Goal: Task Accomplishment & Management: Manage account settings

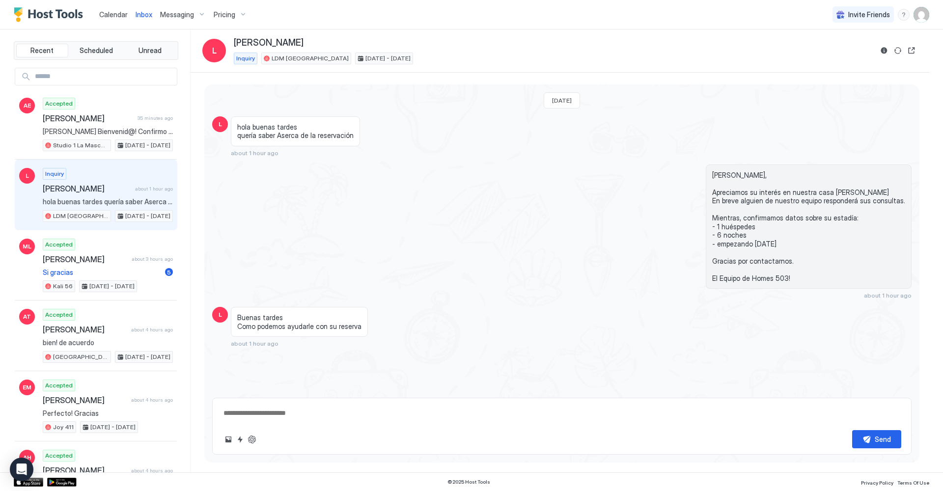
scroll to position [3, 0]
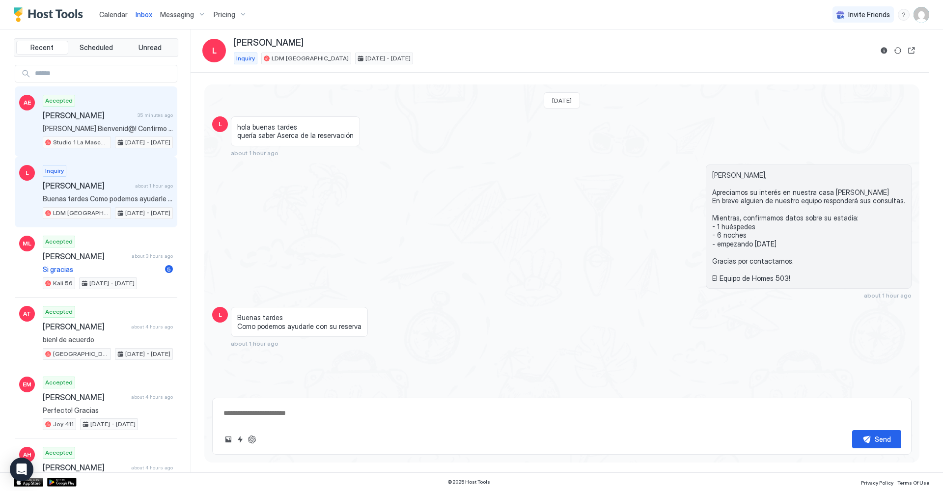
type textarea "*"
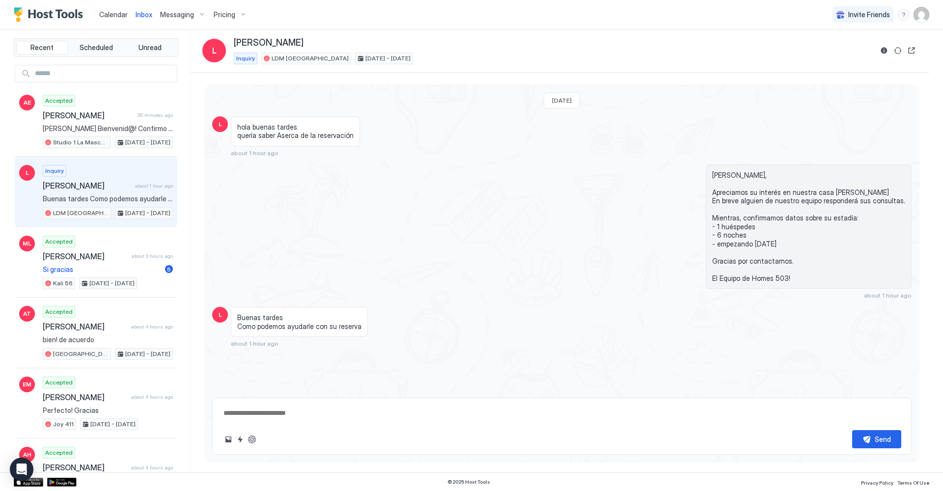
click at [235, 14] on div "Pricing" at bounding box center [230, 14] width 41 height 17
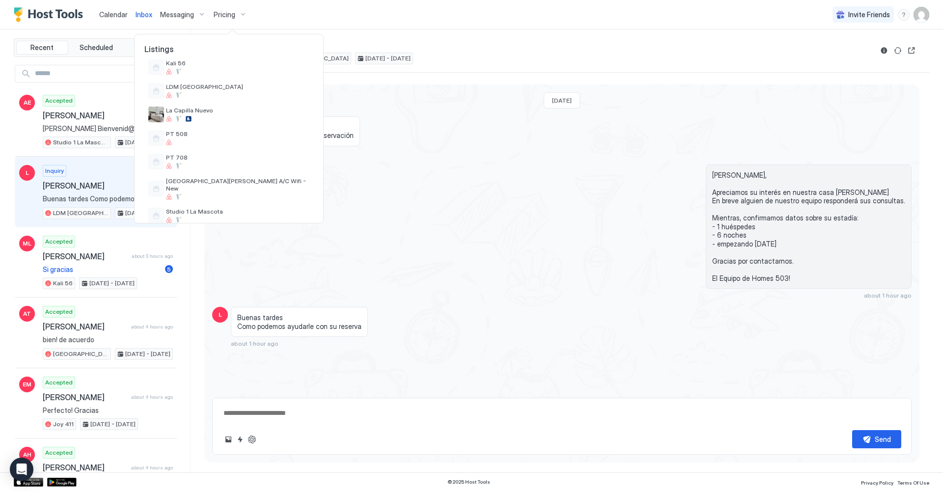
scroll to position [236, 0]
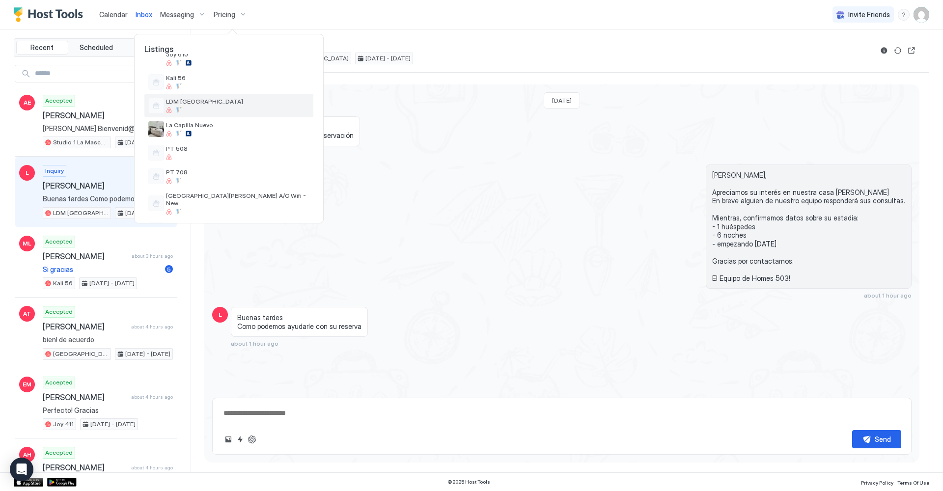
click at [208, 105] on span "LDM [GEOGRAPHIC_DATA]" at bounding box center [237, 101] width 143 height 7
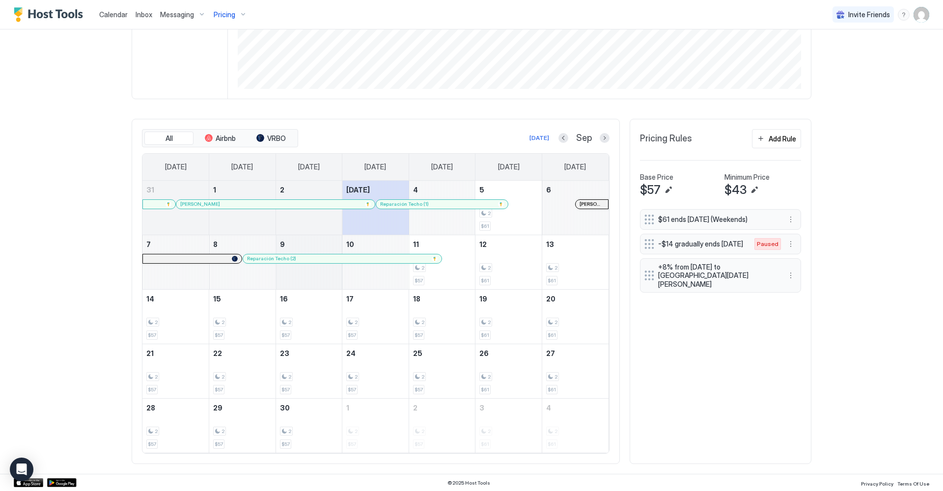
scroll to position [210, 0]
click at [281, 257] on div at bounding box center [281, 260] width 8 height 8
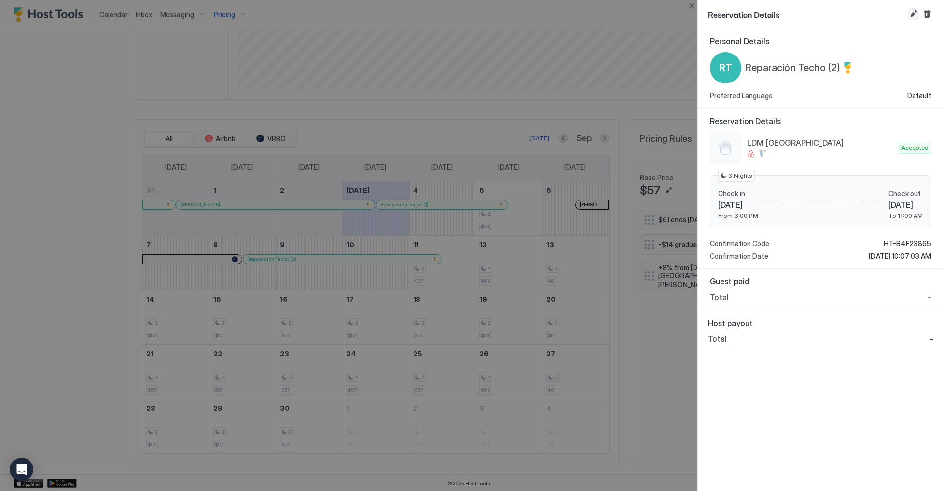
click at [915, 13] on button "Edit reservation" at bounding box center [914, 14] width 12 height 12
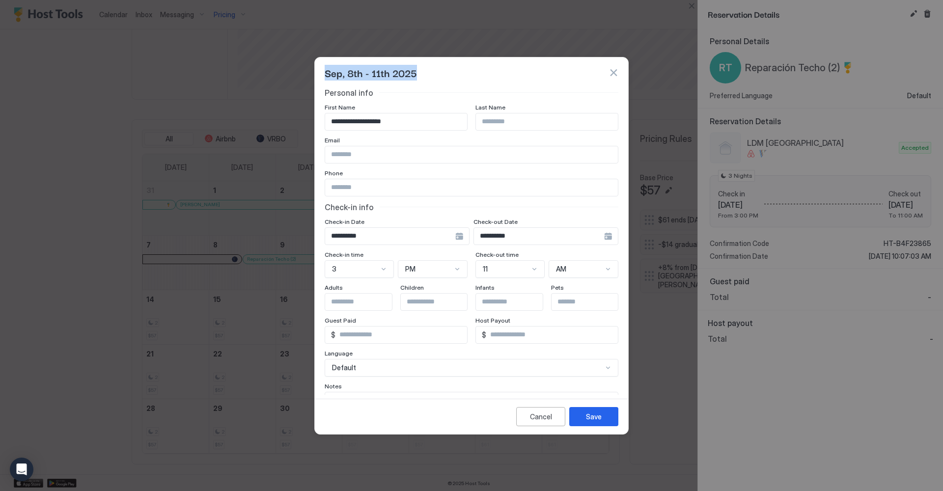
drag, startPoint x: 489, startPoint y: 64, endPoint x: 530, endPoint y: 69, distance: 40.5
click at [530, 69] on div "Sep, 8th - 11th 2025" at bounding box center [471, 72] width 313 height 30
click at [459, 242] on div "**********" at bounding box center [397, 237] width 145 height 18
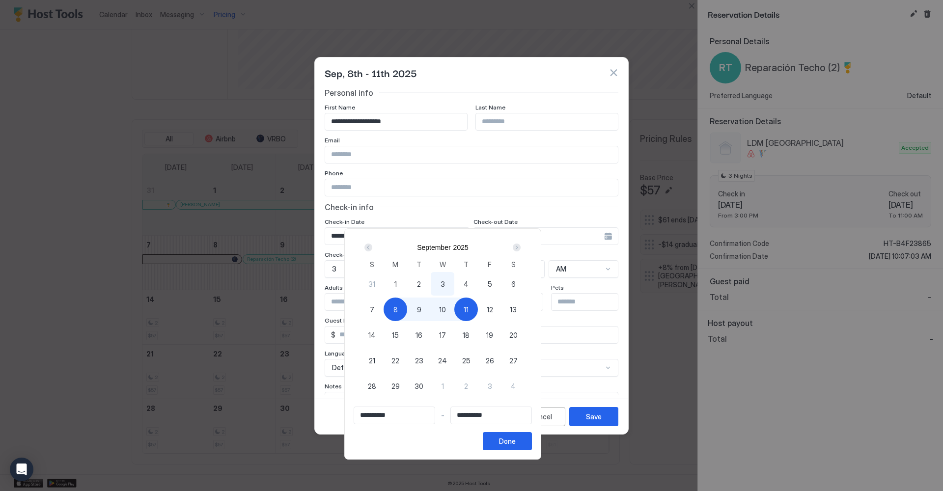
click at [422, 308] on span "9" at bounding box center [419, 310] width 4 height 10
type input "**********"
click at [469, 312] on span "11" at bounding box center [466, 310] width 5 height 10
click at [532, 437] on button "Done" at bounding box center [507, 441] width 49 height 18
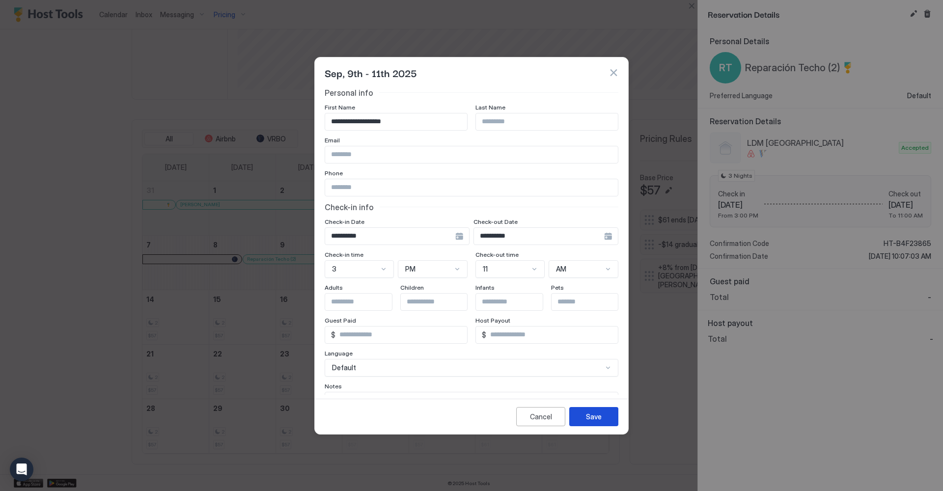
click at [587, 419] on div "Save" at bounding box center [594, 417] width 16 height 10
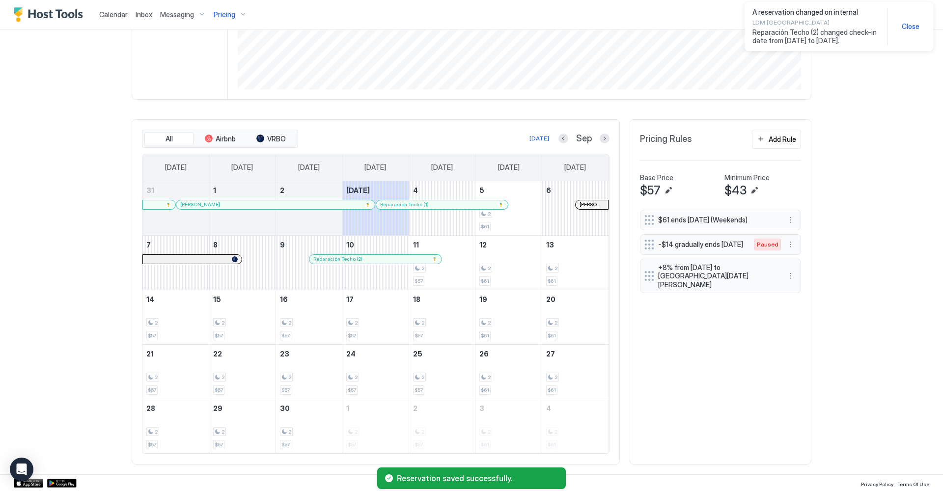
click at [910, 28] on span "Close" at bounding box center [911, 26] width 18 height 9
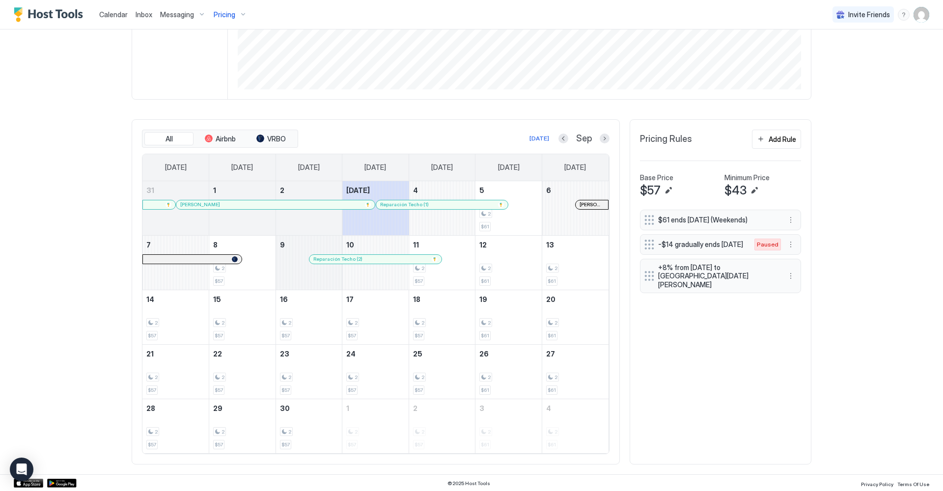
click at [320, 285] on div "September 9, 2025" at bounding box center [309, 263] width 66 height 54
click at [315, 276] on div "September 9, 2025" at bounding box center [309, 263] width 66 height 54
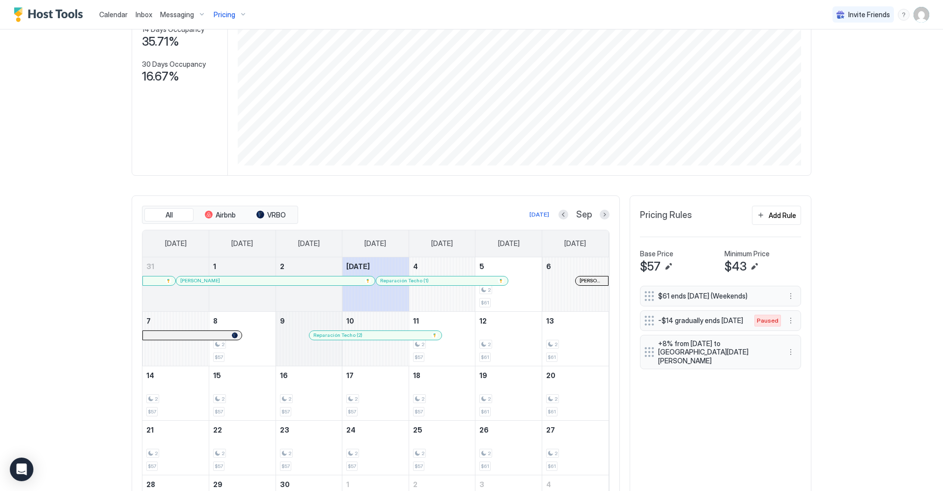
scroll to position [135, 0]
click at [306, 318] on div "September 9, 2025" at bounding box center [309, 338] width 66 height 54
drag, startPoint x: 264, startPoint y: 329, endPoint x: 288, endPoint y: 332, distance: 23.8
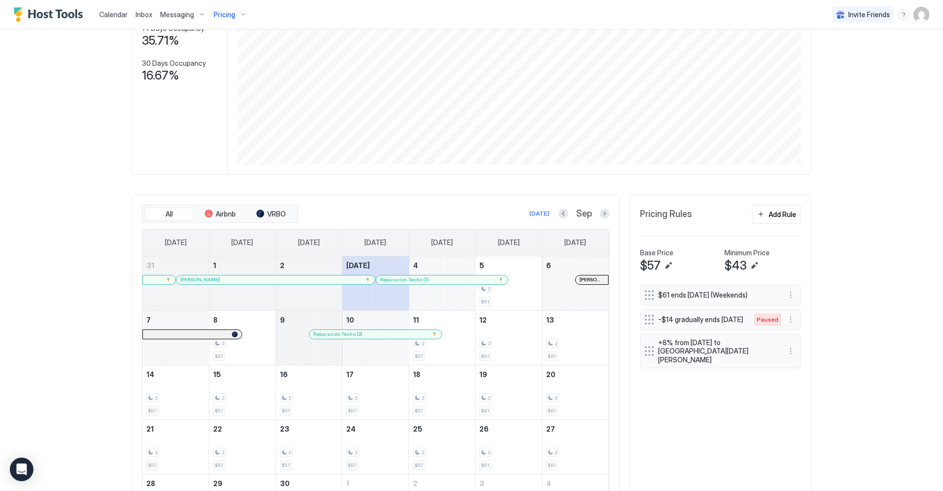
click at [288, 332] on tr "7 8 2 $57 9 Reparación Techo (2) 10 11 2 $57 12 2 $61 13 2 $61" at bounding box center [375, 338] width 466 height 55
drag, startPoint x: 259, startPoint y: 333, endPoint x: 270, endPoint y: 333, distance: 10.8
click at [270, 333] on div "2 $57" at bounding box center [242, 338] width 58 height 46
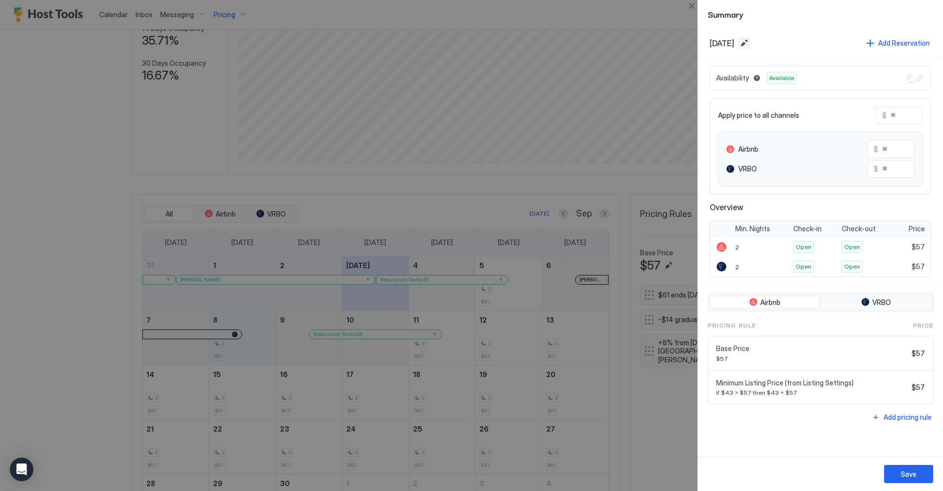
click at [750, 42] on button "Edit date range" at bounding box center [745, 43] width 12 height 12
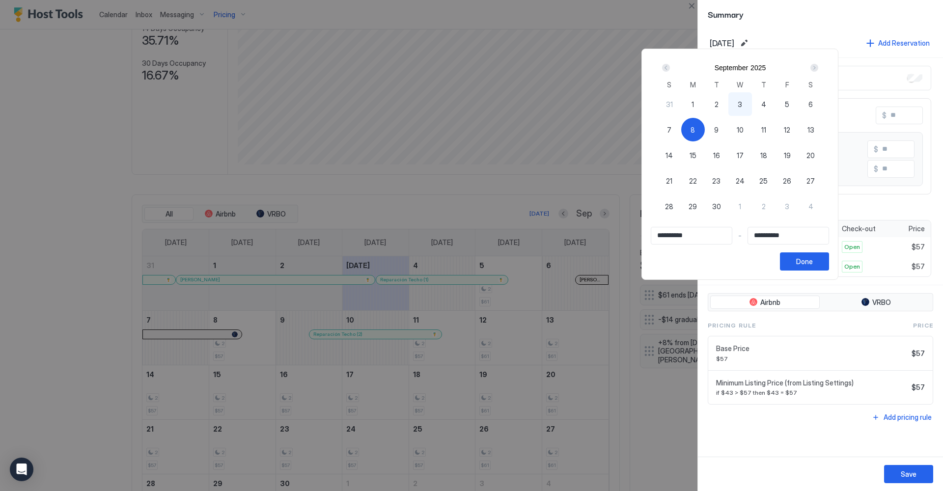
click at [719, 129] on span "9" at bounding box center [716, 130] width 4 height 10
type input "**********"
click at [719, 130] on span "9" at bounding box center [716, 130] width 4 height 10
type input "**********"
click at [813, 264] on div "Done" at bounding box center [804, 261] width 17 height 10
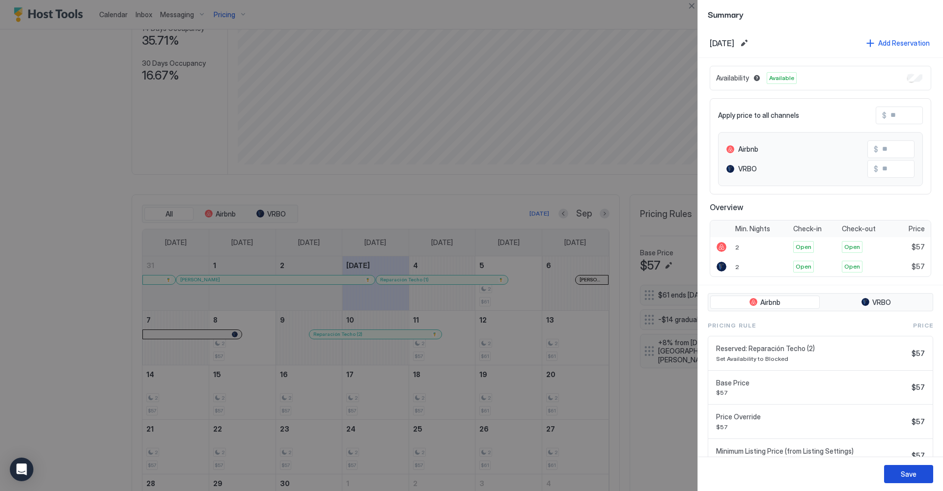
click at [923, 478] on button "Save" at bounding box center [908, 474] width 49 height 18
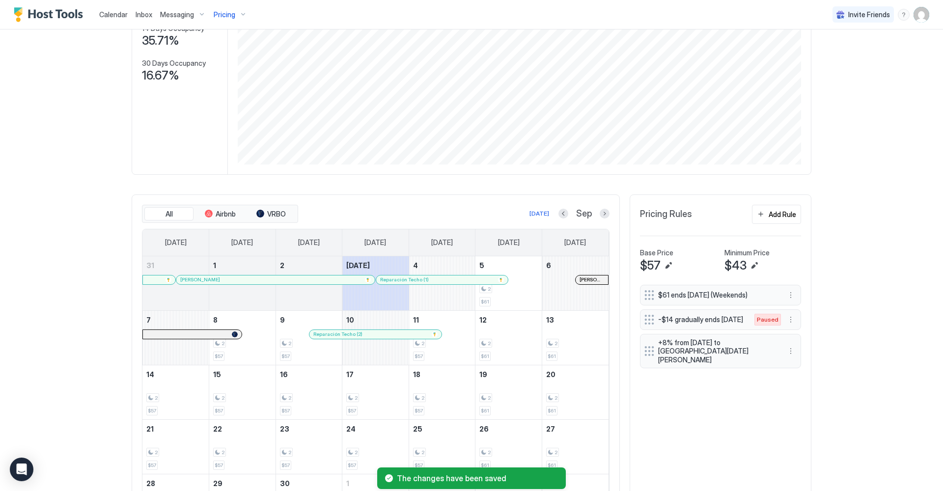
click at [888, 246] on div "Calendar Inbox Messaging Pricing Invite Friends JE Home Pricing LDM Viena Synce…" at bounding box center [471, 245] width 943 height 491
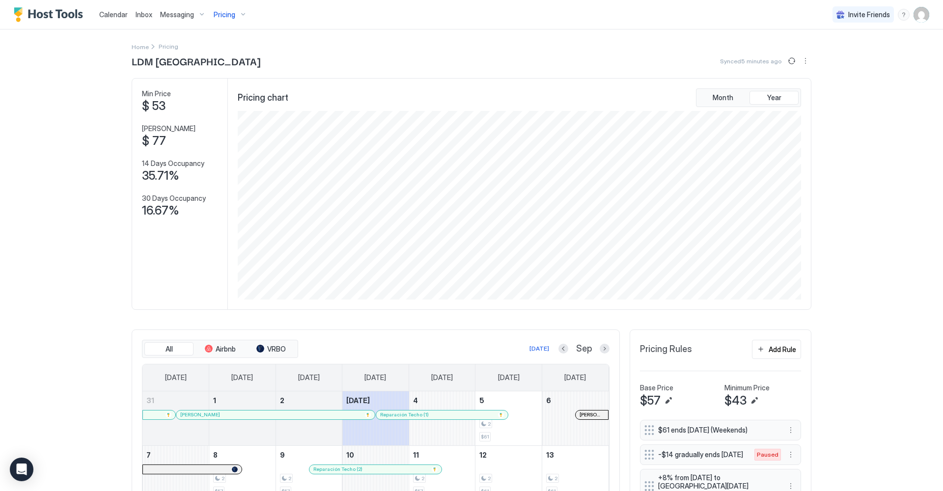
scroll to position [0, 0]
click at [794, 61] on button "Sync prices" at bounding box center [792, 61] width 12 height 12
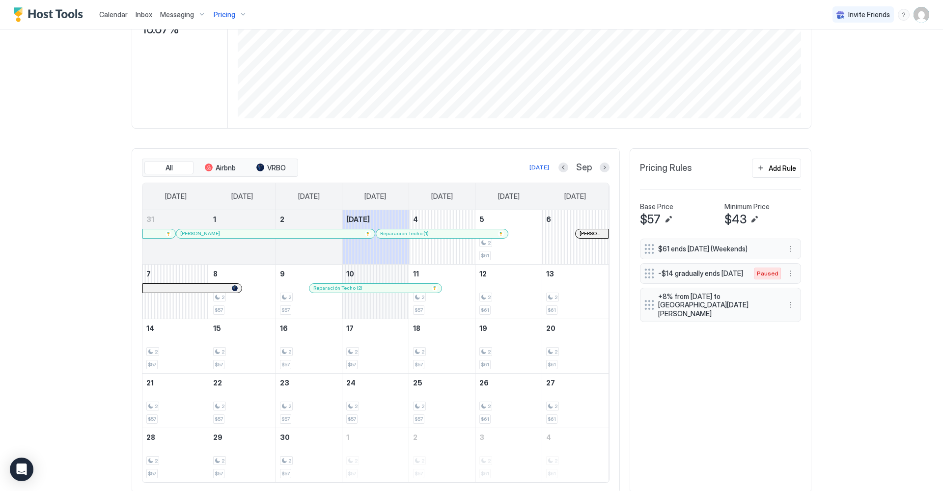
scroll to position [183, 0]
click at [435, 287] on div at bounding box center [435, 287] width 6 height 6
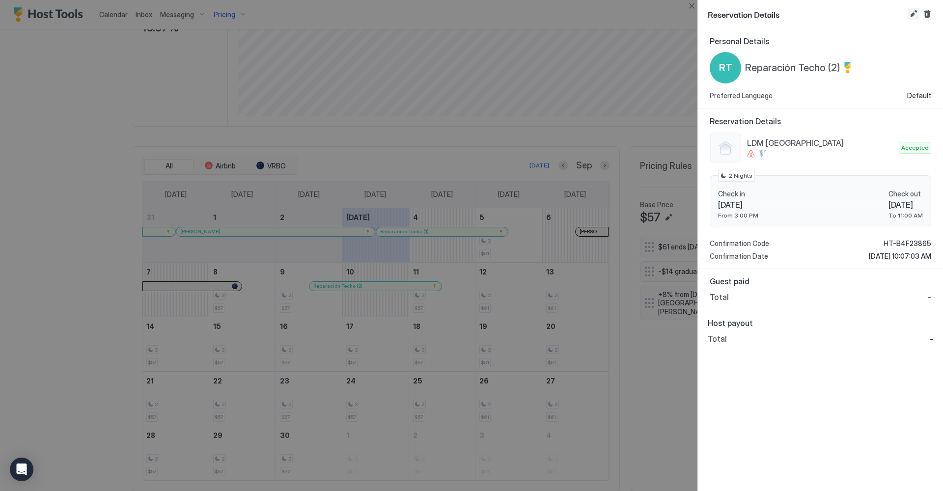
click at [913, 14] on button "Edit reservation" at bounding box center [914, 14] width 12 height 12
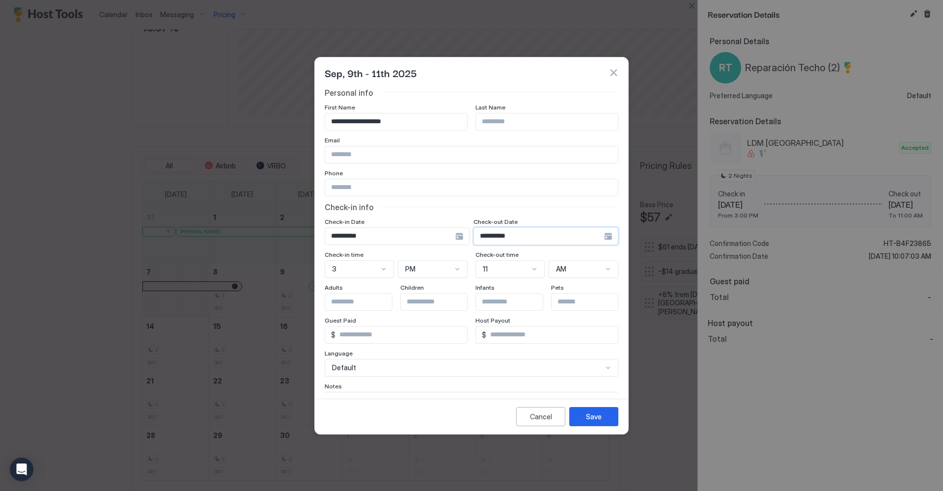
click at [455, 238] on input "**********" at bounding box center [390, 236] width 130 height 17
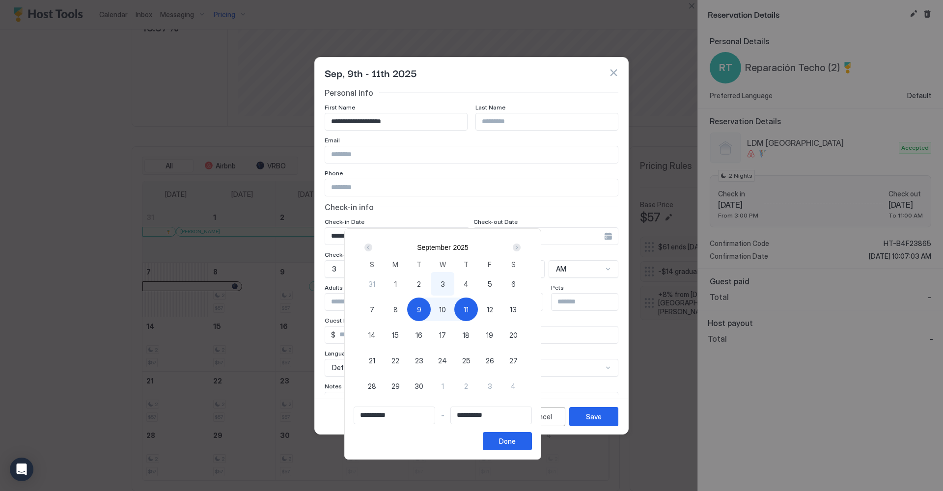
click at [502, 309] on div "12" at bounding box center [490, 310] width 24 height 24
type input "**********"
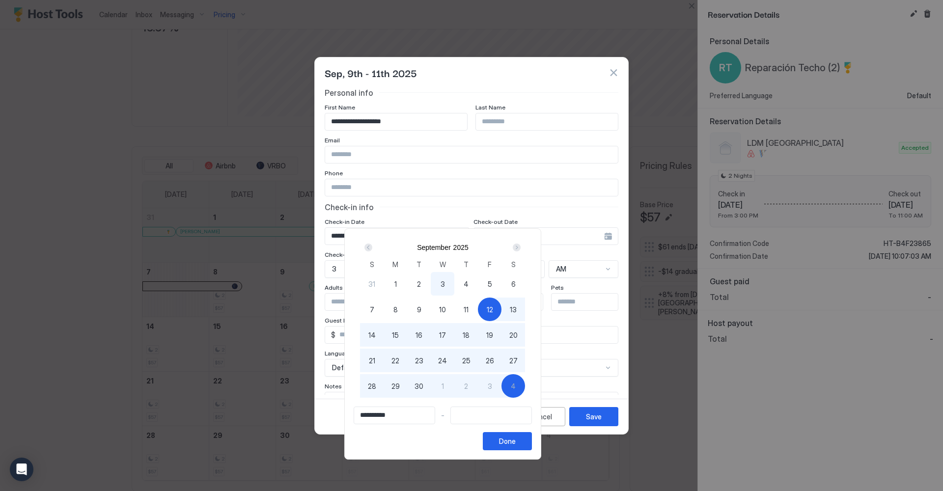
type input "**********"
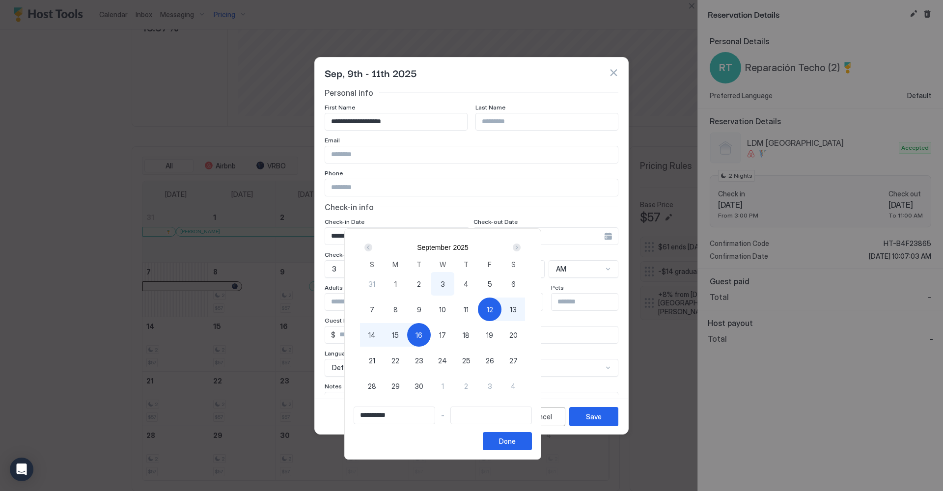
drag, startPoint x: 445, startPoint y: 307, endPoint x: 459, endPoint y: 308, distance: 13.8
click at [431, 307] on div "9" at bounding box center [419, 310] width 24 height 24
type input "**********"
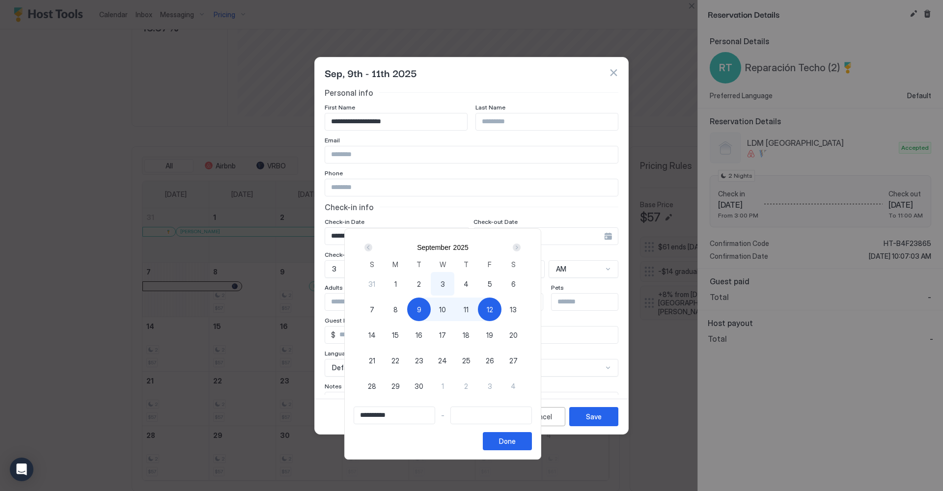
click at [502, 310] on div "12" at bounding box center [490, 310] width 24 height 24
type input "**********"
click at [516, 442] on div "Done" at bounding box center [507, 441] width 17 height 10
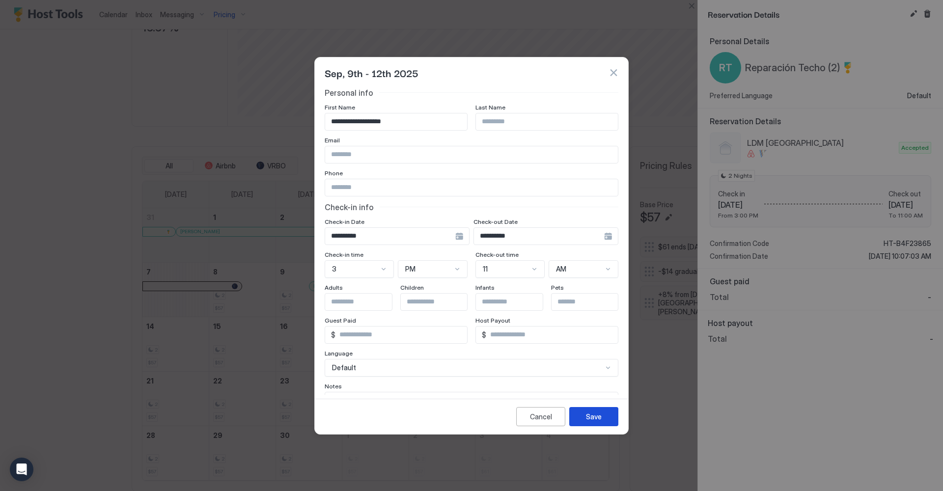
click at [587, 409] on button "Save" at bounding box center [593, 416] width 49 height 19
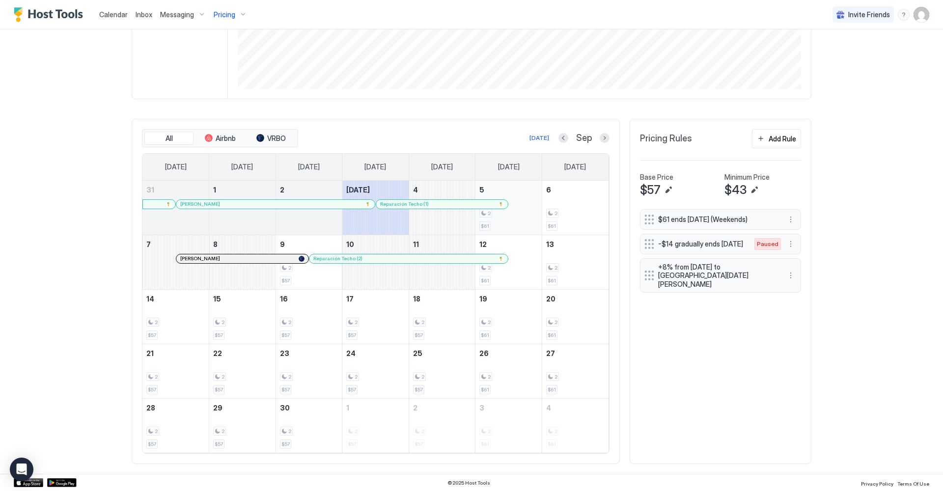
scroll to position [210, 0]
